Goal: Navigation & Orientation: Find specific page/section

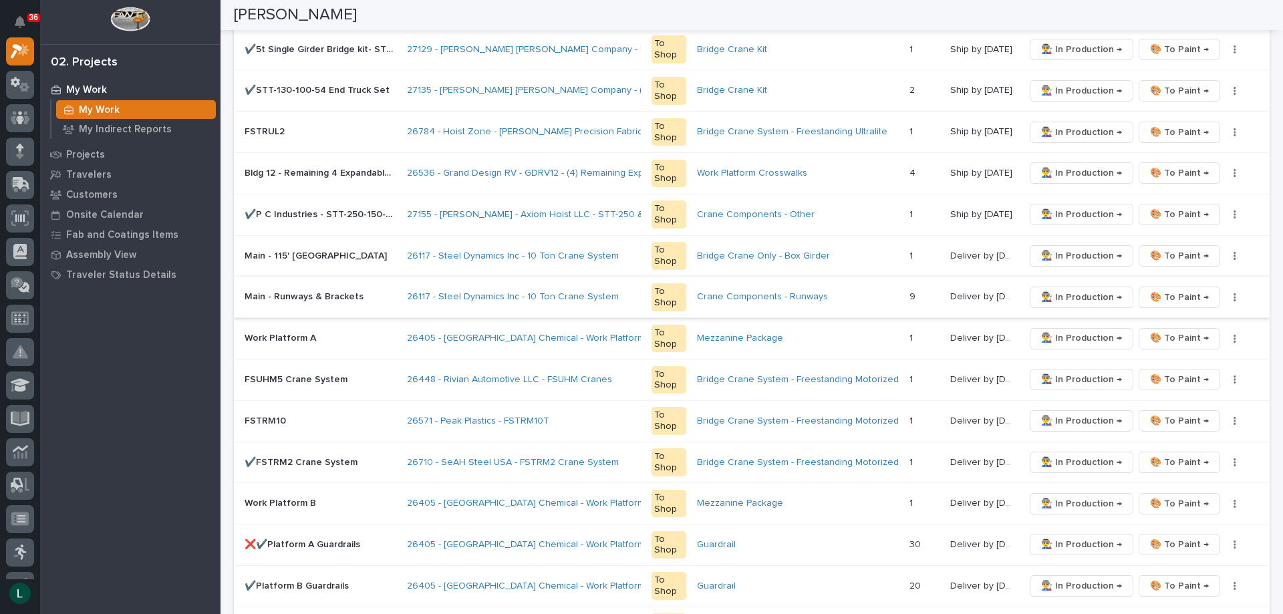
scroll to position [535, 0]
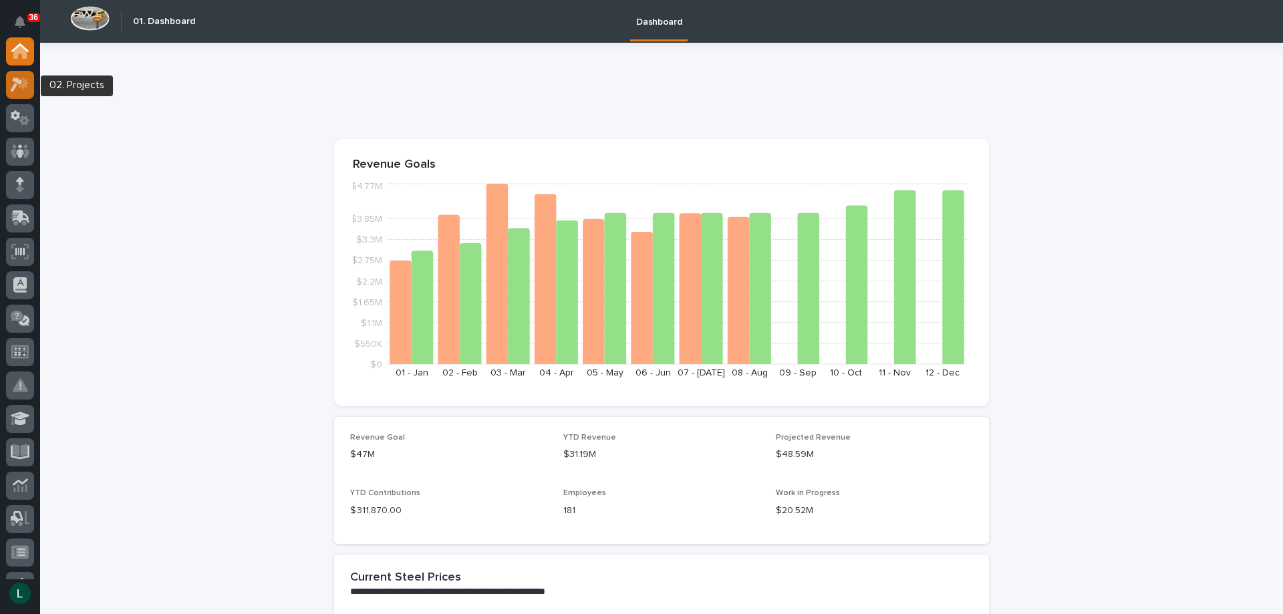
click at [29, 80] on div at bounding box center [20, 85] width 28 height 28
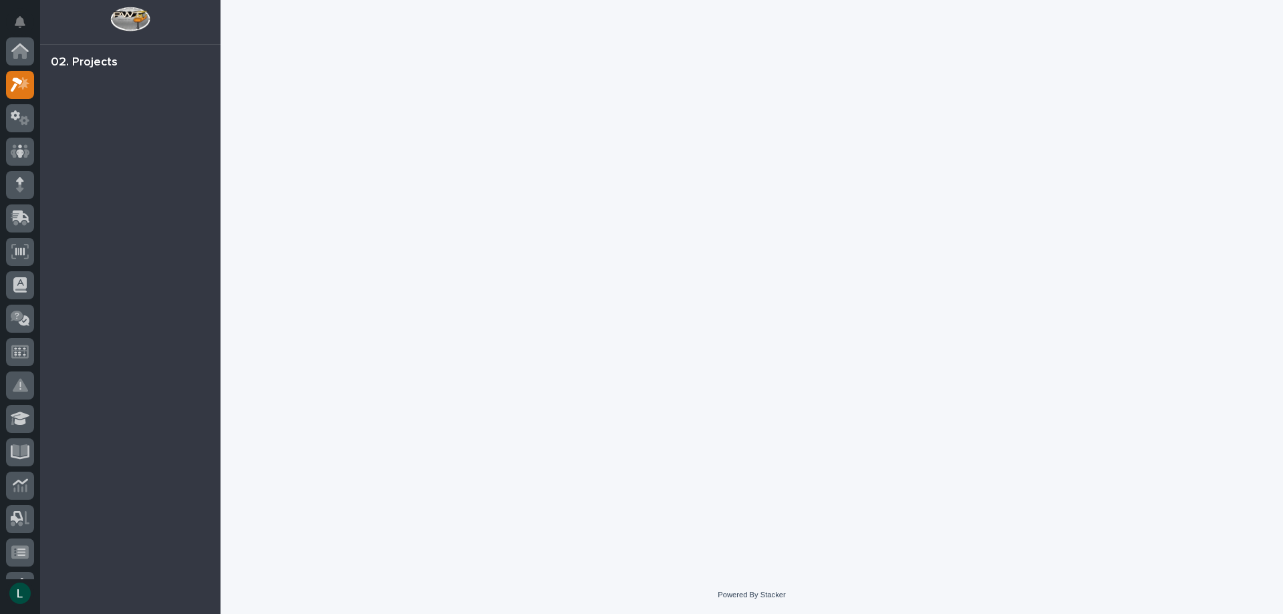
scroll to position [33, 0]
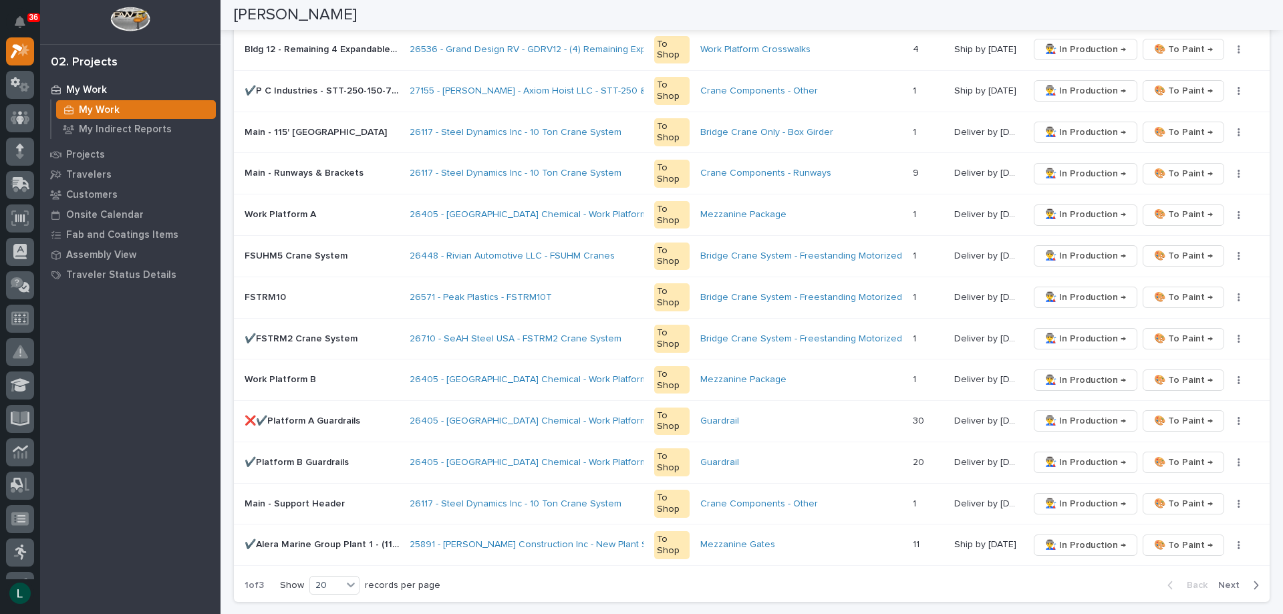
scroll to position [668, 0]
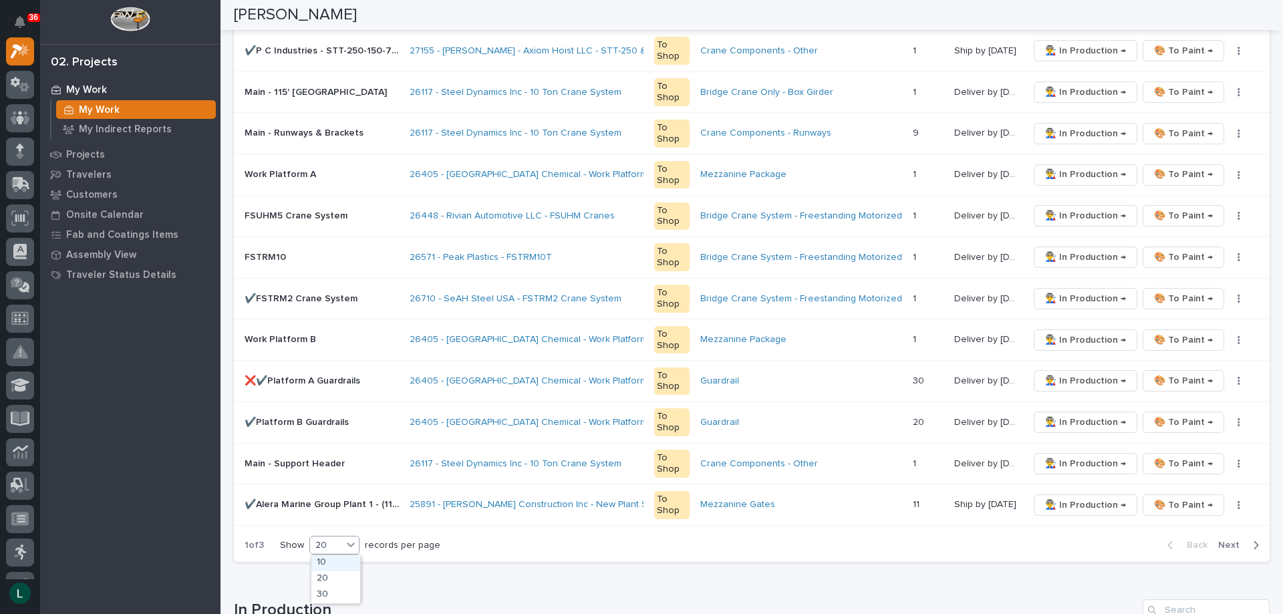
click at [334, 542] on div "20" at bounding box center [326, 546] width 32 height 14
click at [329, 590] on div "30" at bounding box center [335, 596] width 49 height 16
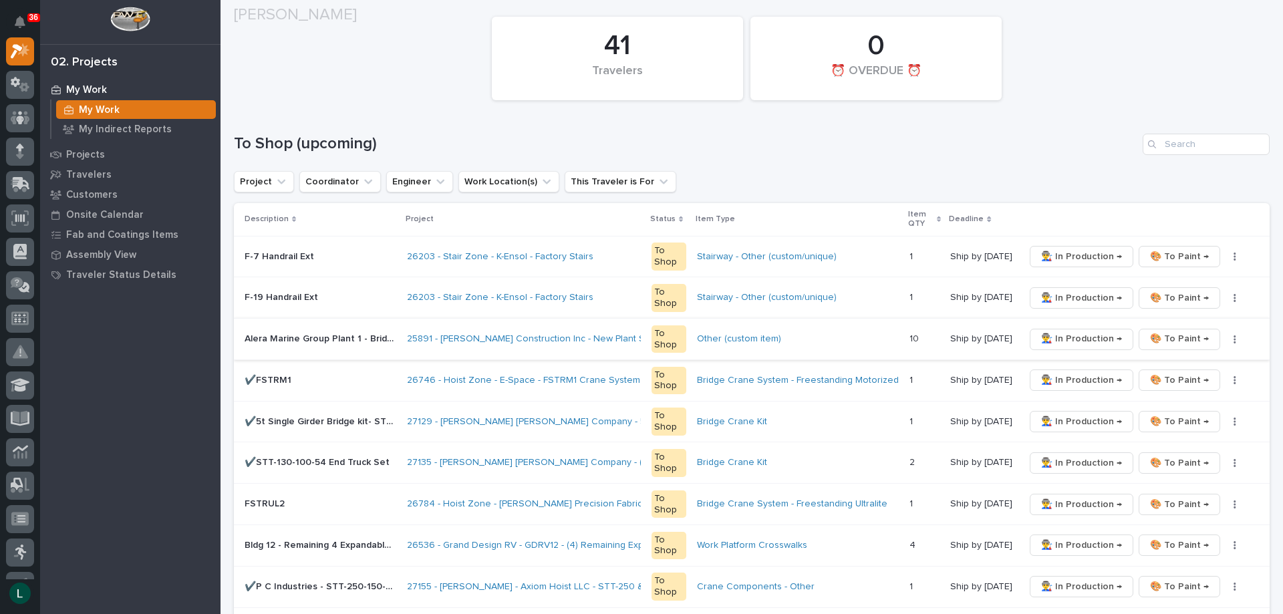
scroll to position [134, 0]
